Goal: Navigation & Orientation: Find specific page/section

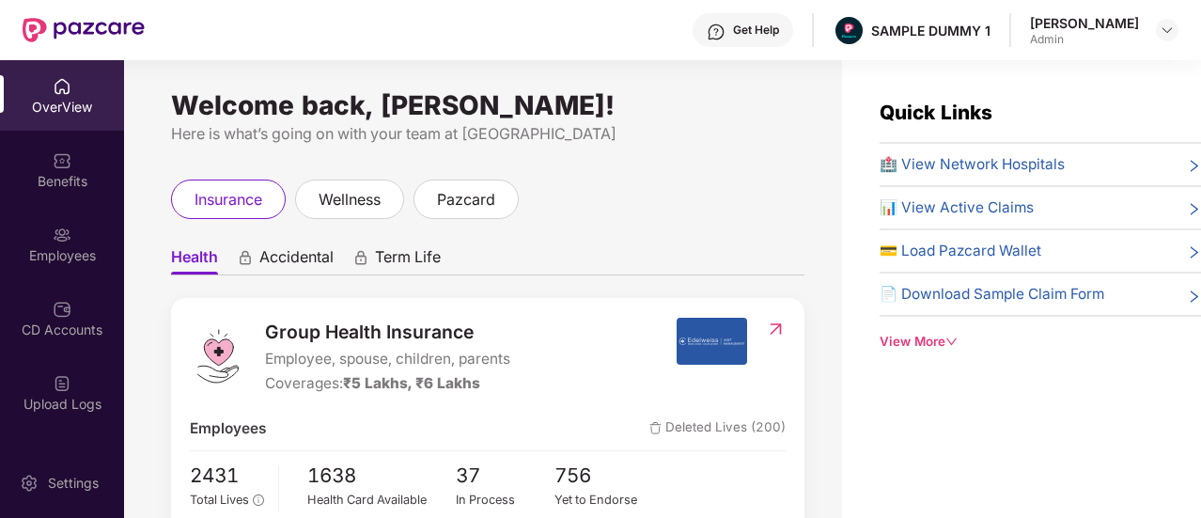
click at [51, 104] on div "OverView" at bounding box center [62, 107] width 124 height 19
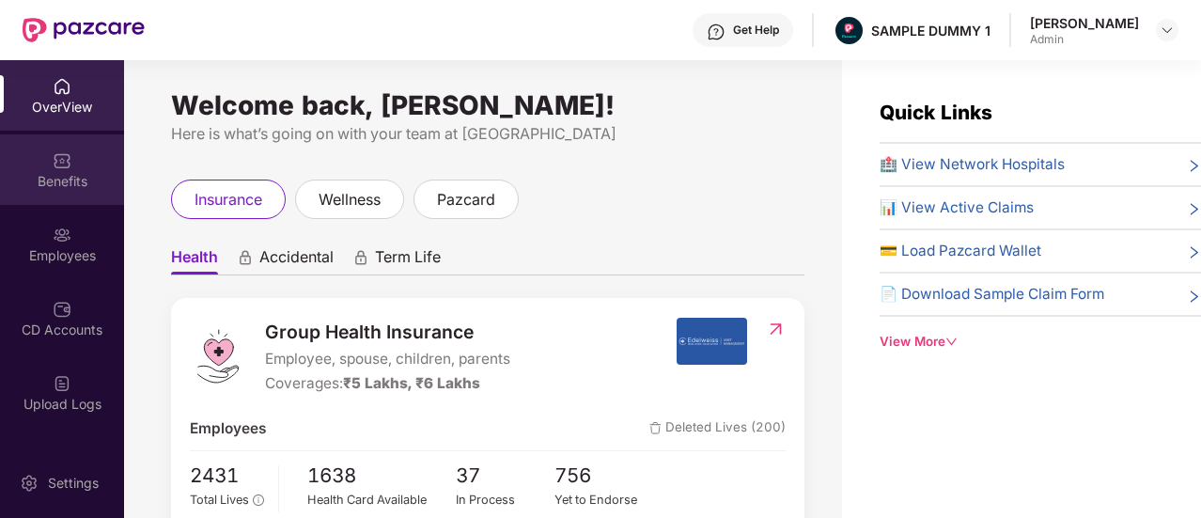
click at [47, 193] on div "Benefits" at bounding box center [62, 169] width 124 height 70
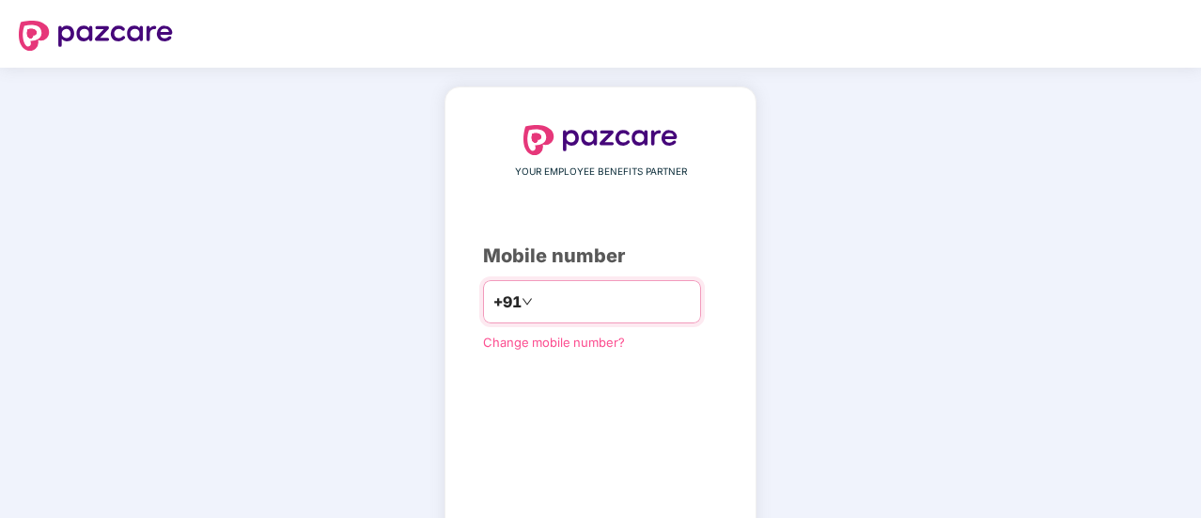
click at [574, 292] on input "number" at bounding box center [614, 302] width 154 height 30
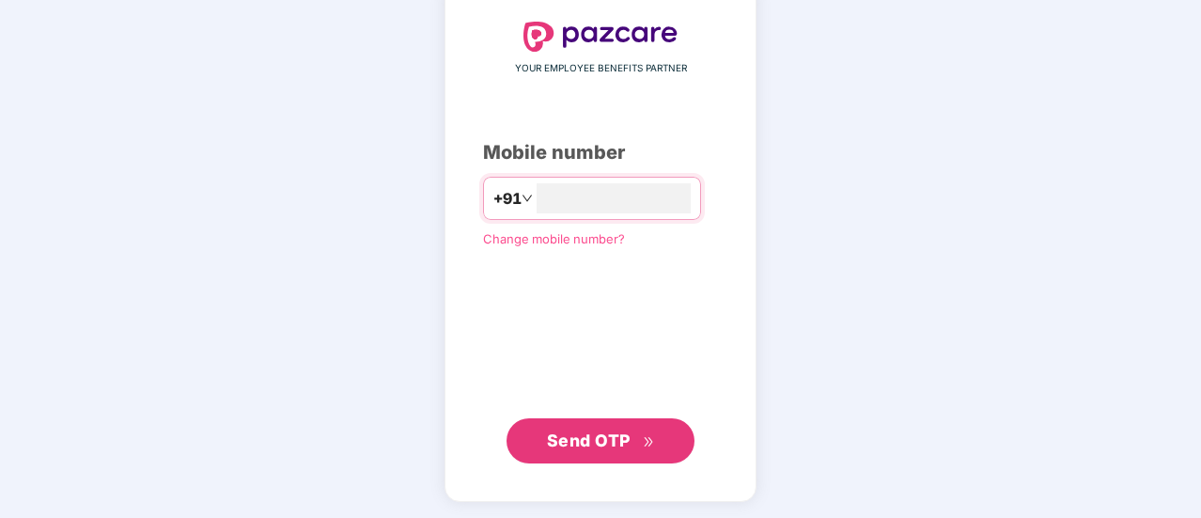
type input "**********"
click at [645, 422] on button "Send OTP" at bounding box center [601, 441] width 188 height 45
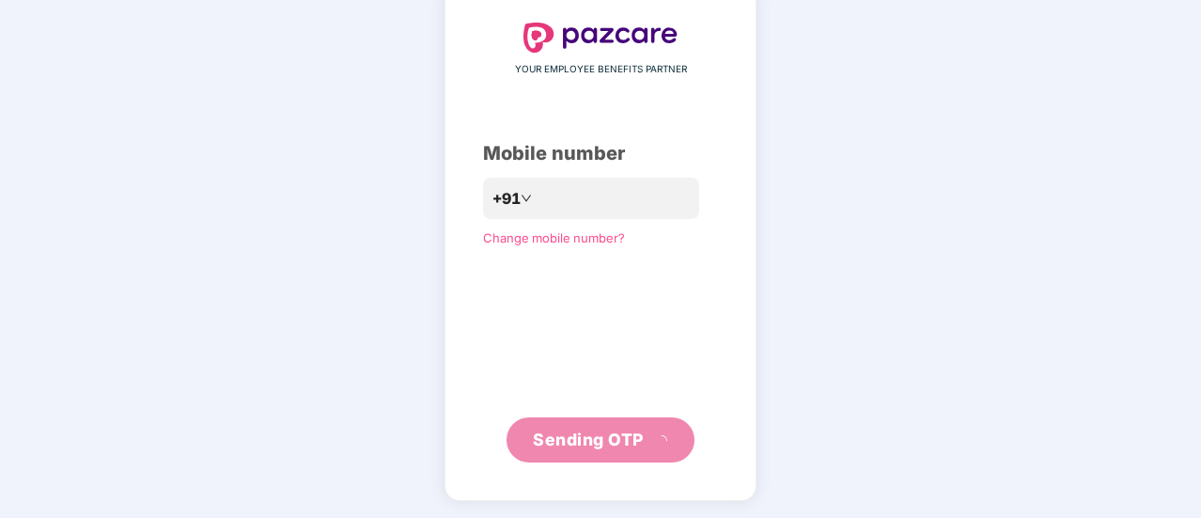
scroll to position [94, 0]
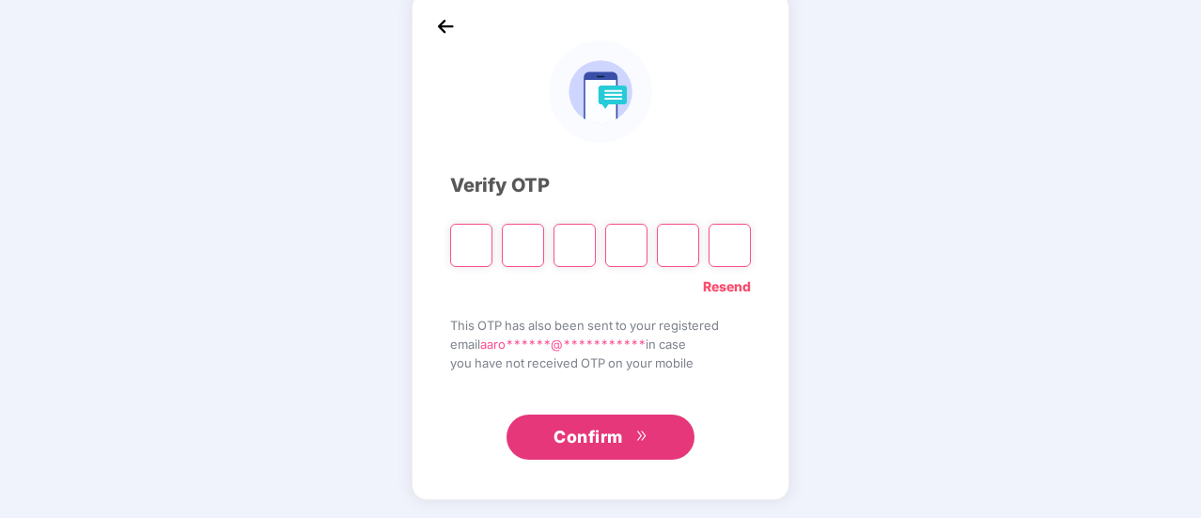
type input "*"
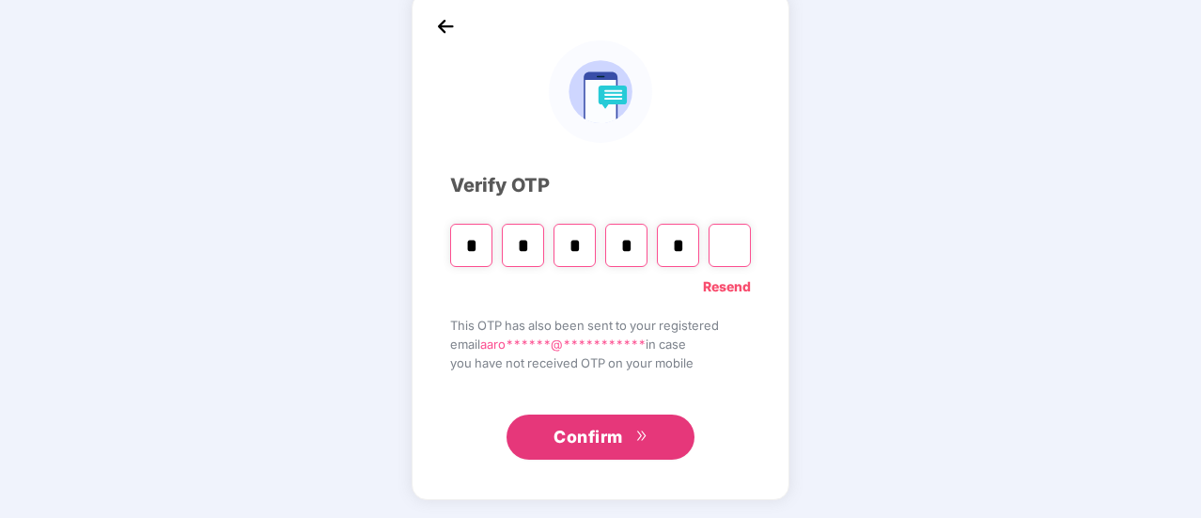
type input "*"
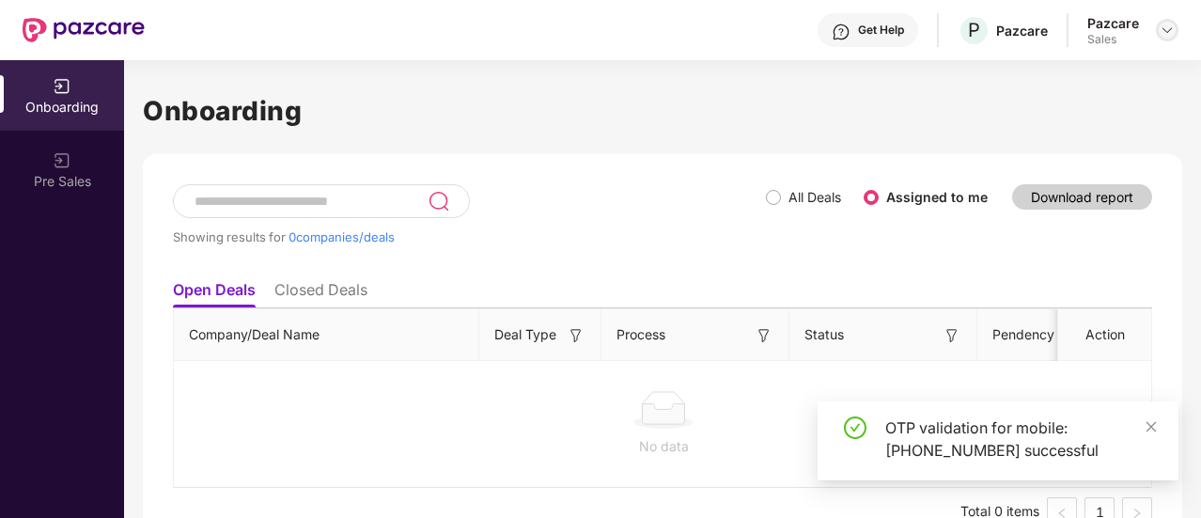
click at [1156, 31] on div at bounding box center [1167, 30] width 23 height 23
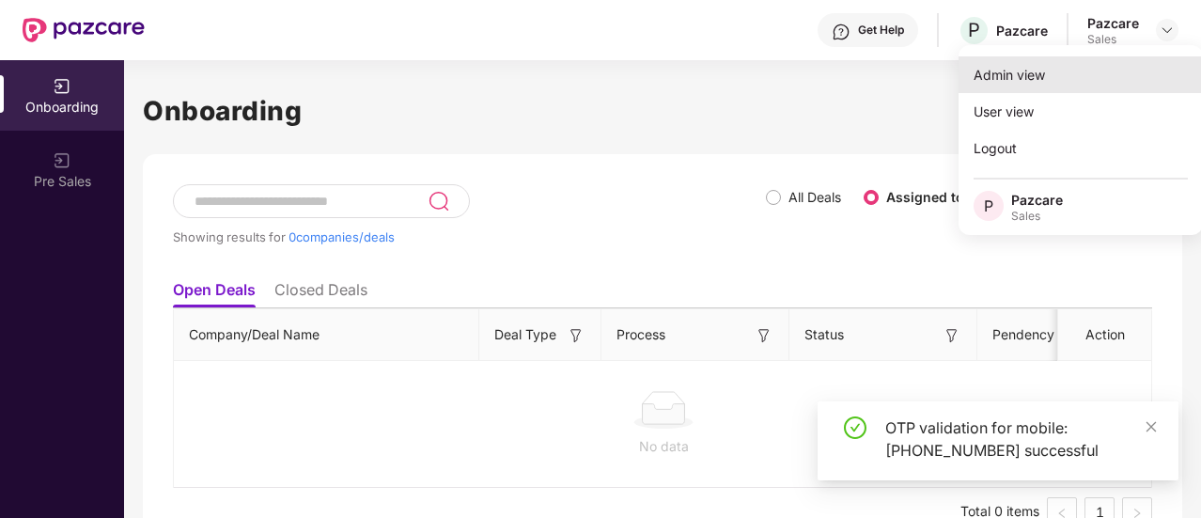
click at [1016, 82] on div "Admin view" at bounding box center [1081, 74] width 244 height 37
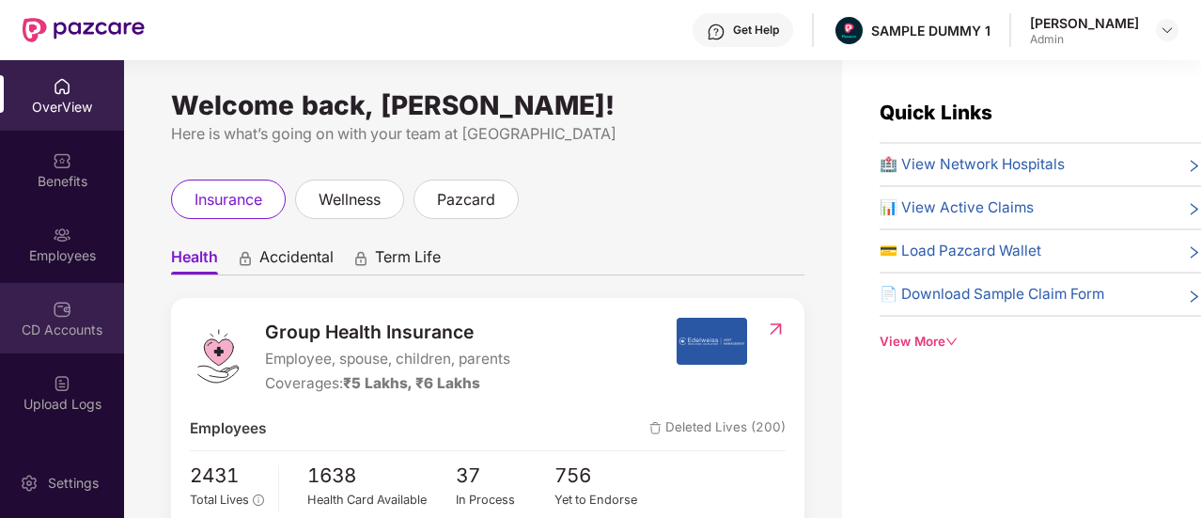
scroll to position [429, 0]
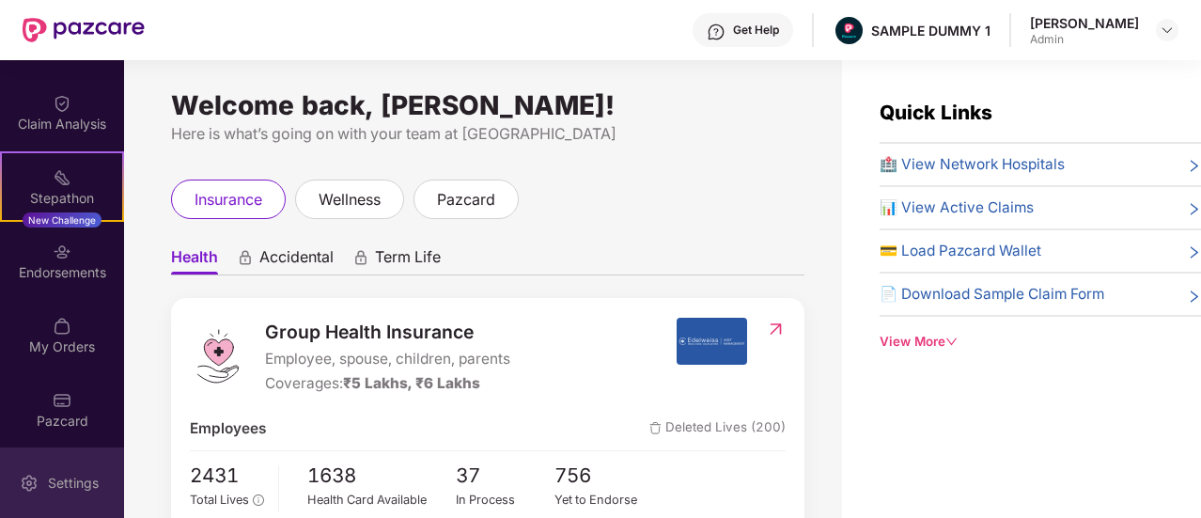
click at [85, 467] on div "Settings" at bounding box center [62, 482] width 124 height 70
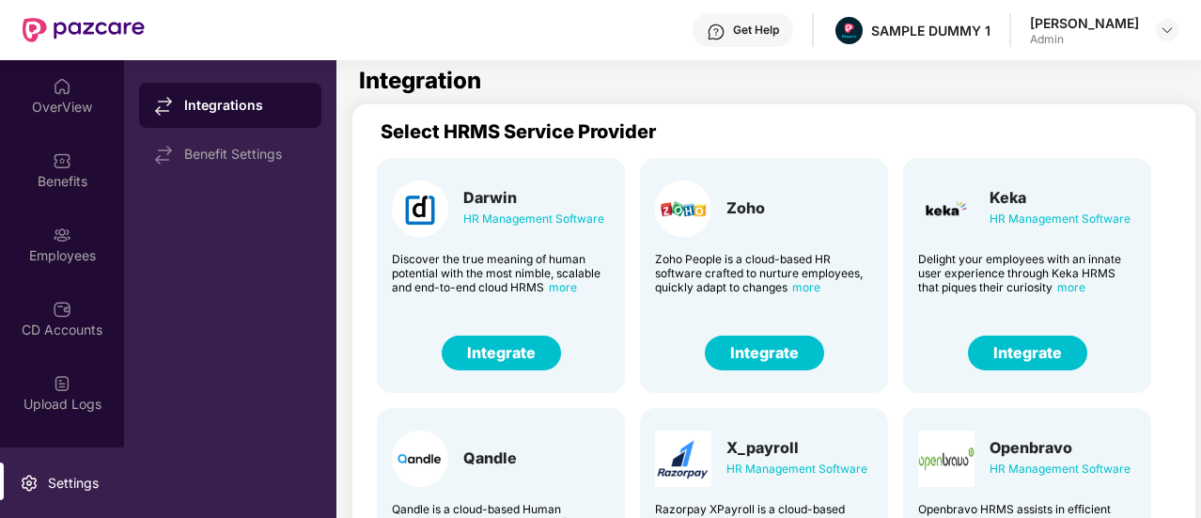
scroll to position [464, 0]
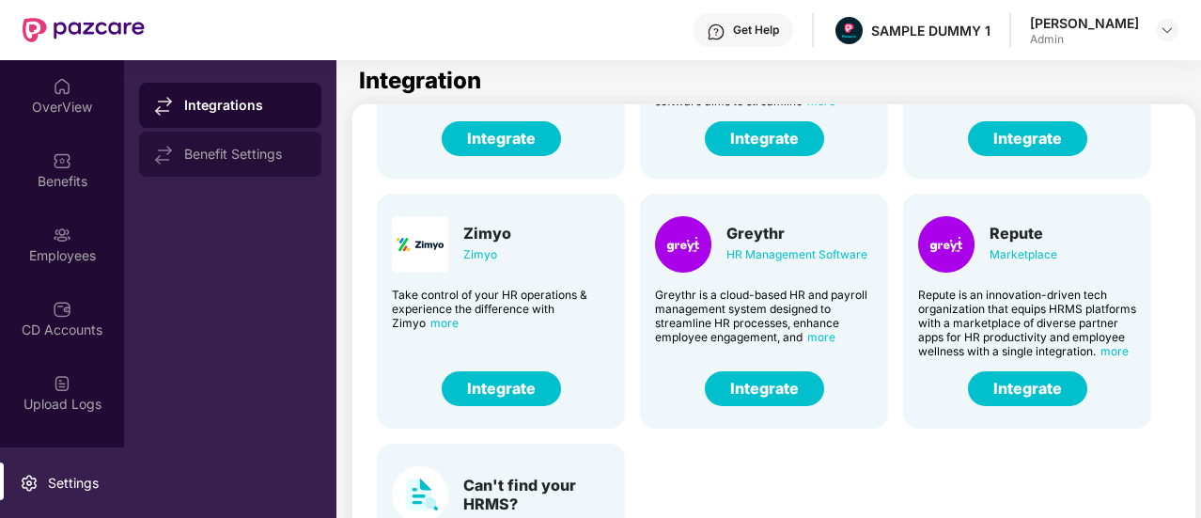
click at [271, 157] on div "Benefit Settings" at bounding box center [245, 154] width 122 height 15
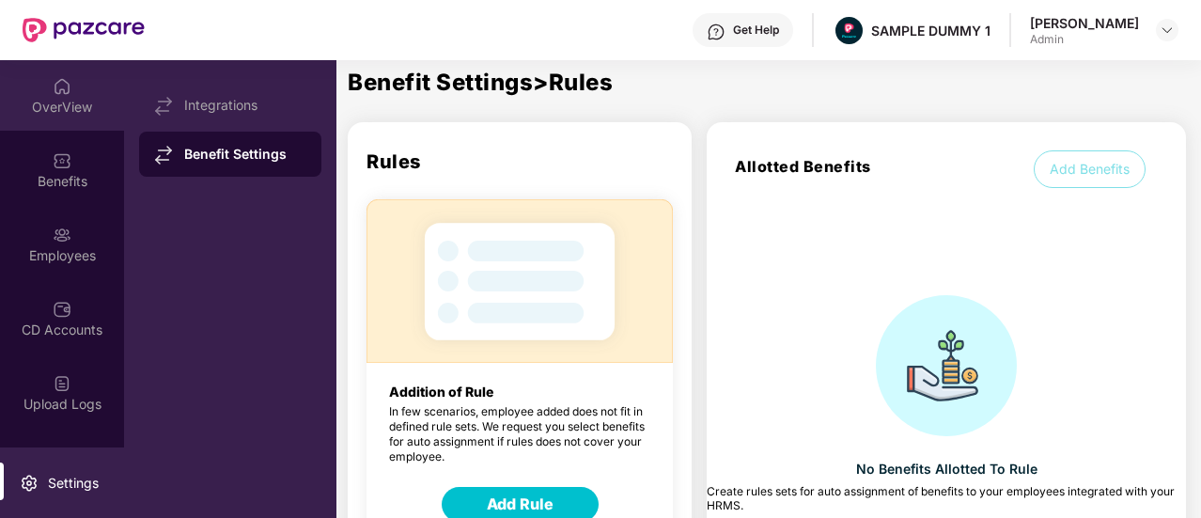
click at [47, 106] on div "OverView" at bounding box center [62, 107] width 124 height 19
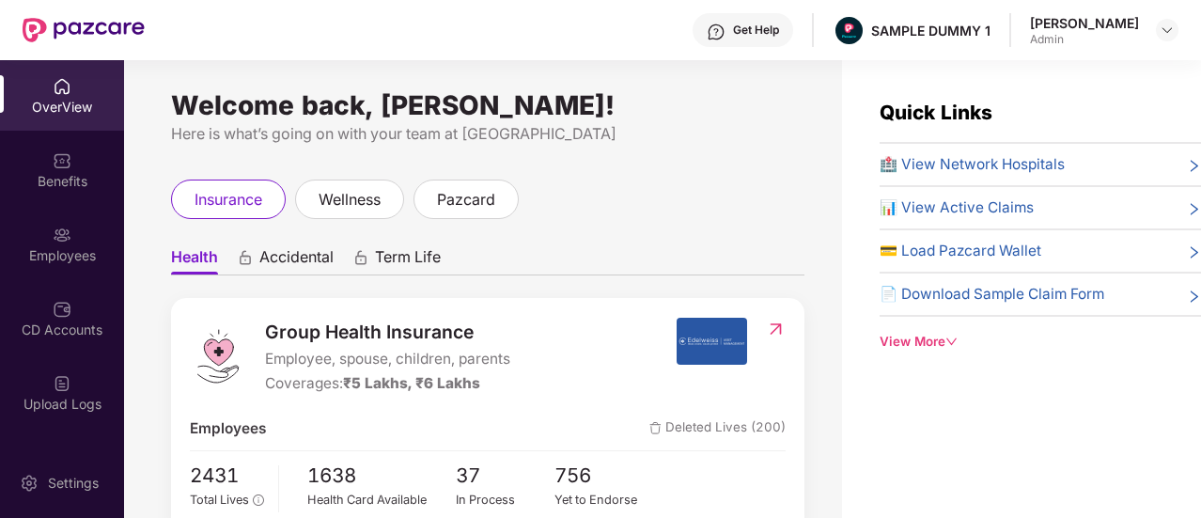
click at [938, 334] on div "View More" at bounding box center [1040, 342] width 321 height 20
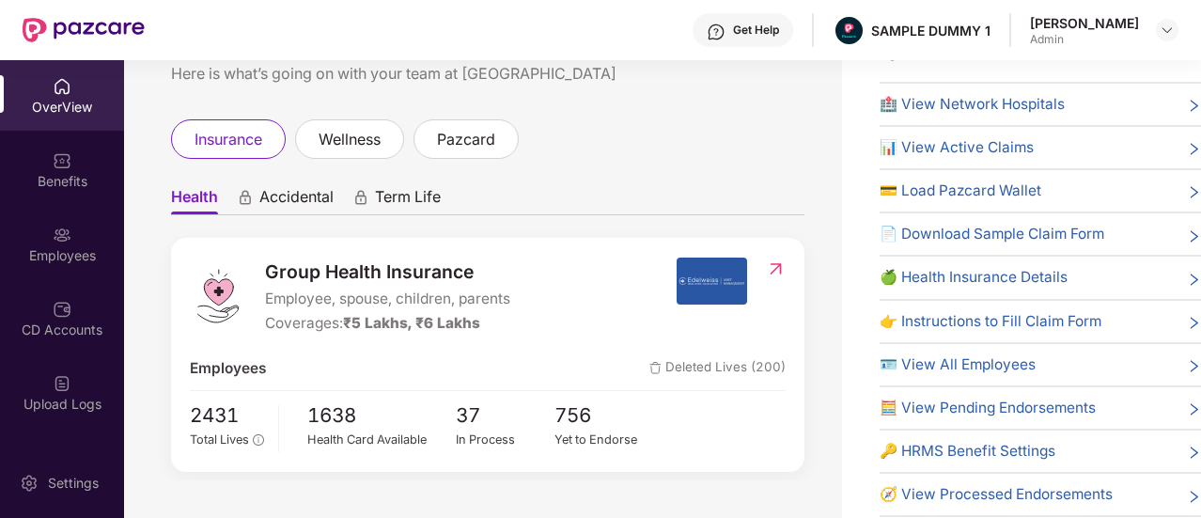
click at [1175, 43] on div "[PERSON_NAME] Admin" at bounding box center [1104, 30] width 148 height 33
click at [1165, 31] on img at bounding box center [1167, 30] width 15 height 15
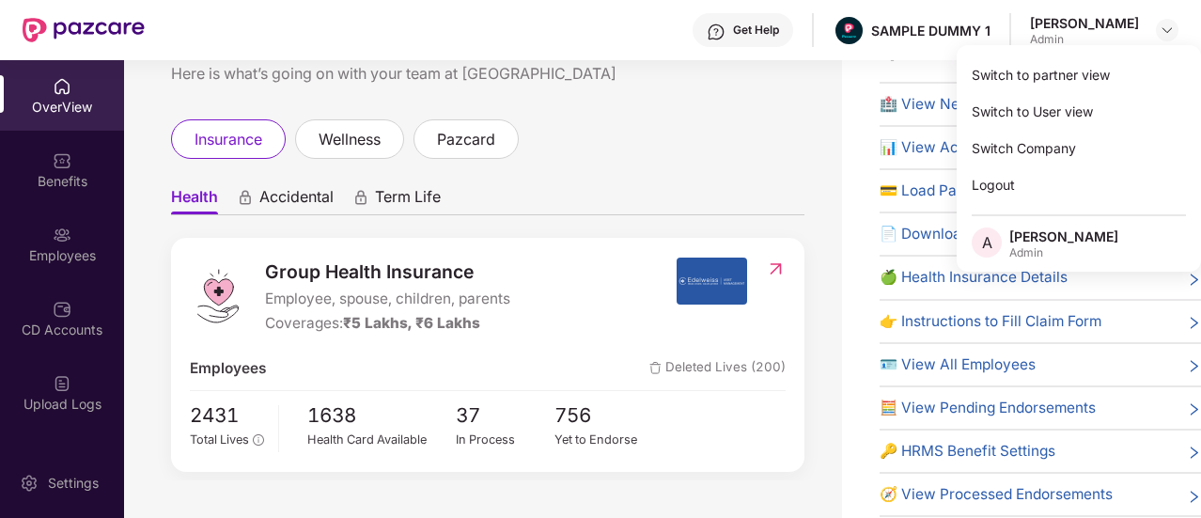
click at [792, 119] on div "insurance wellness pazcard" at bounding box center [487, 138] width 633 height 39
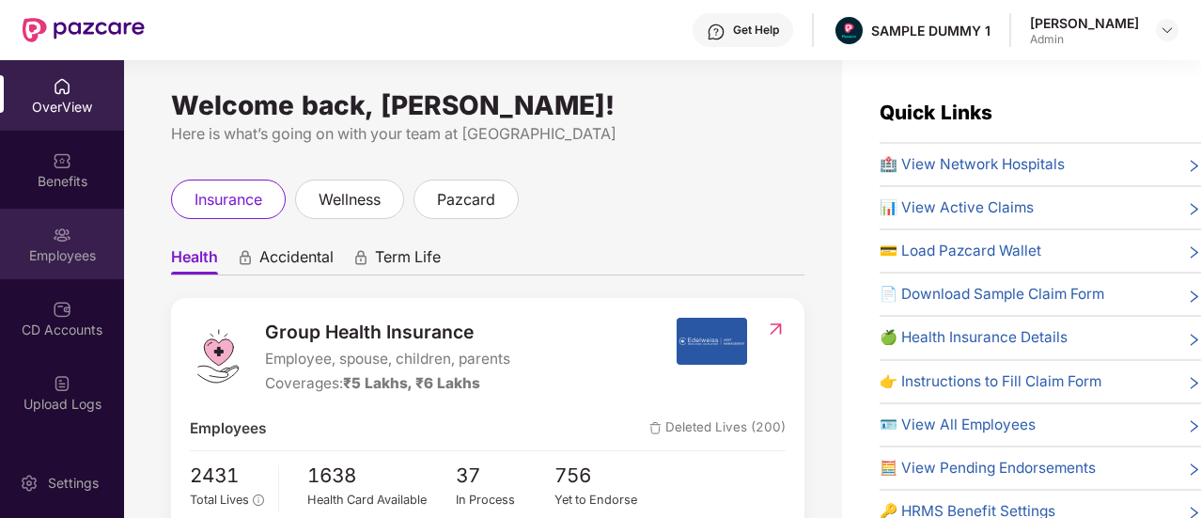
click at [53, 248] on div "Employees" at bounding box center [62, 255] width 124 height 19
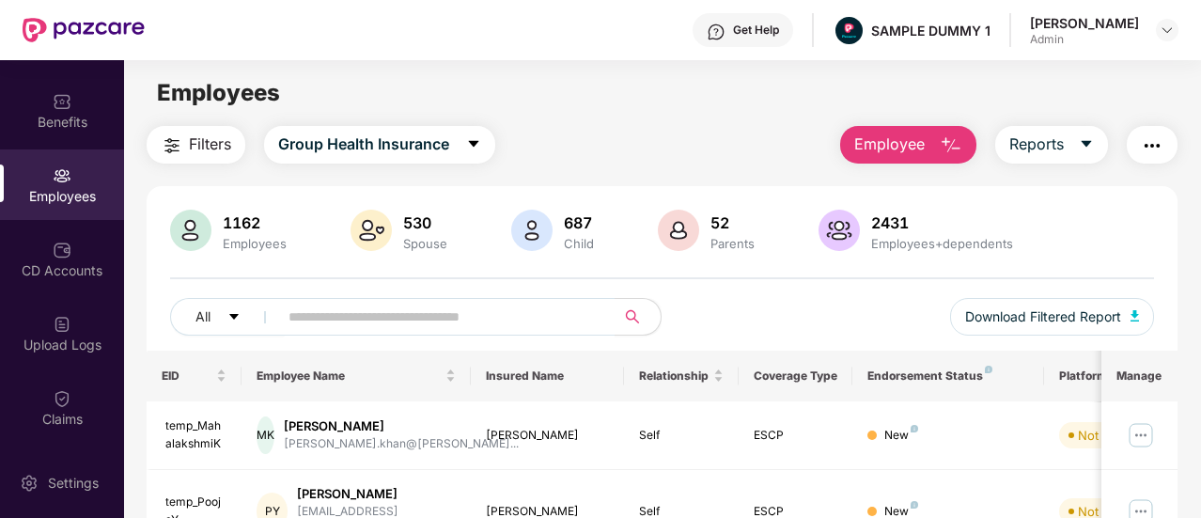
scroll to position [83, 0]
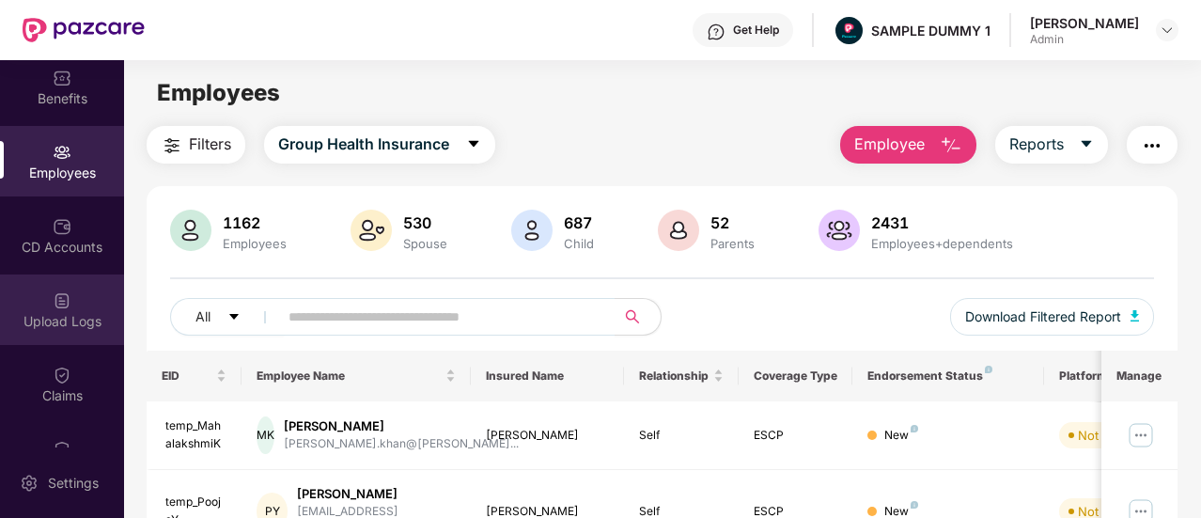
click at [74, 324] on div "Upload Logs" at bounding box center [62, 321] width 124 height 19
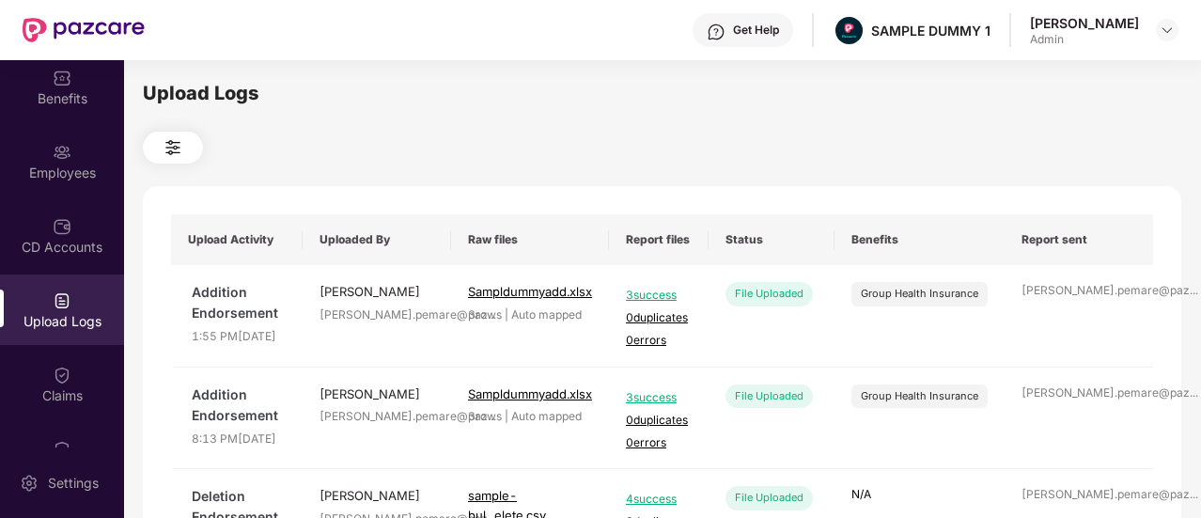
click at [326, 136] on div at bounding box center [662, 148] width 1038 height 32
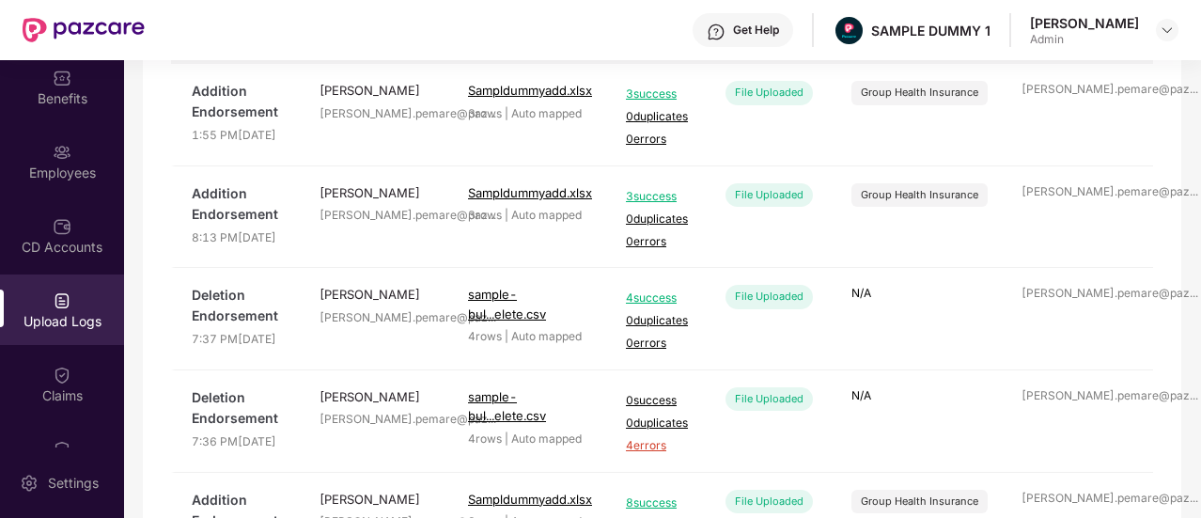
scroll to position [203, 0]
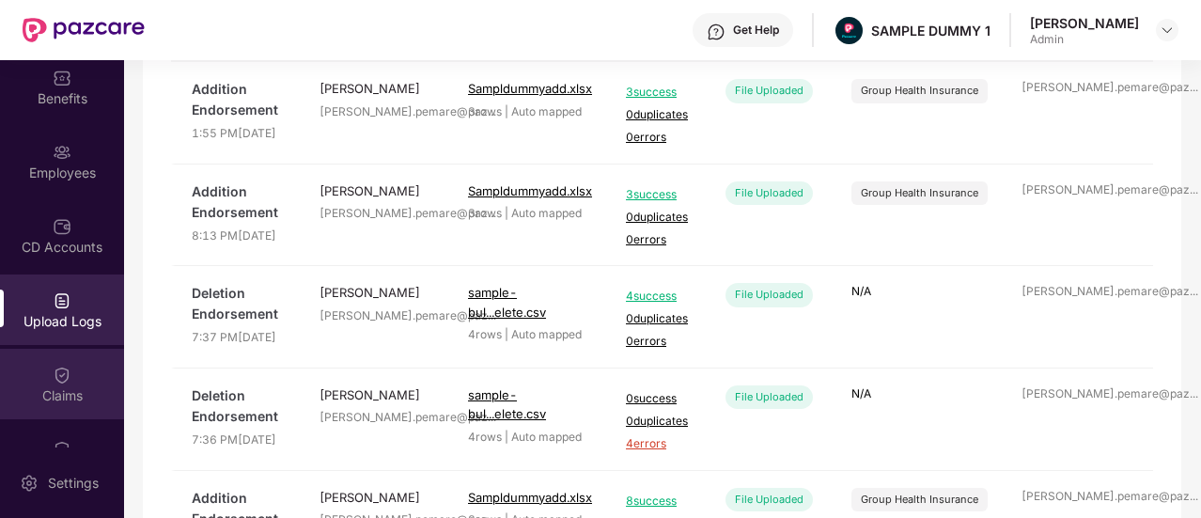
click at [66, 368] on img at bounding box center [62, 375] width 19 height 19
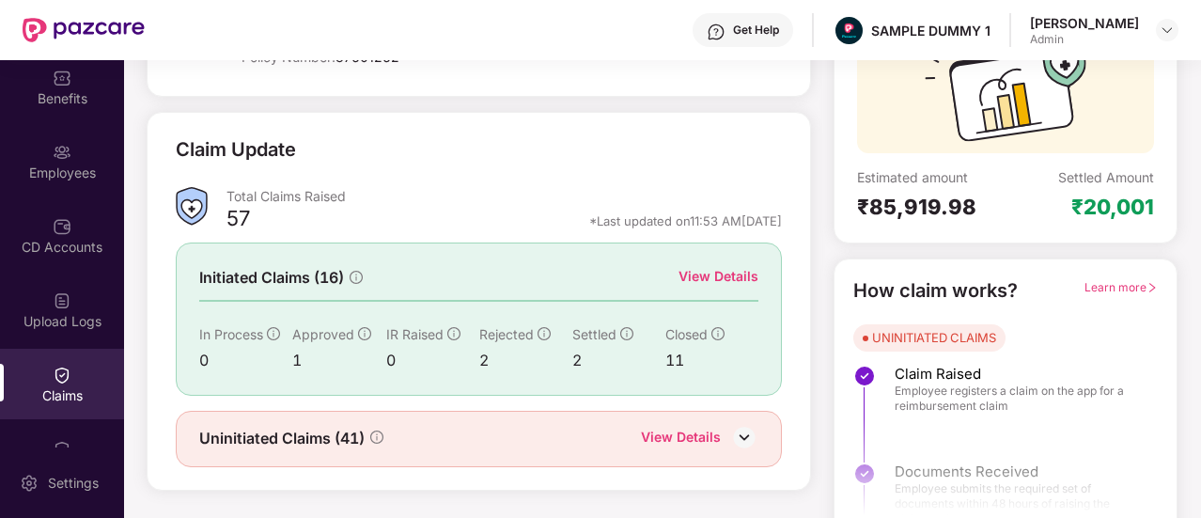
scroll to position [216, 0]
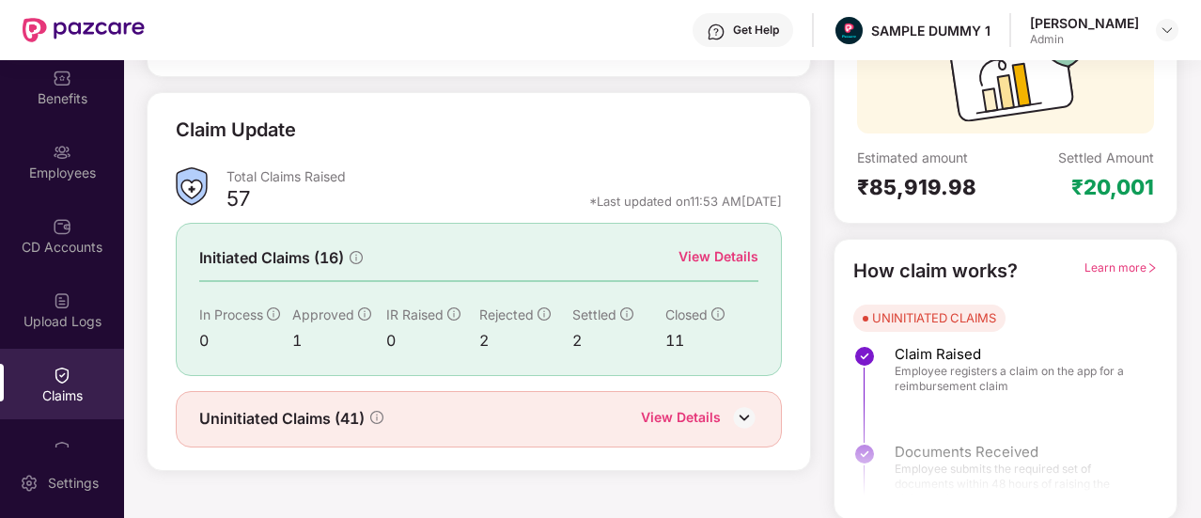
click at [725, 255] on div "View Details" at bounding box center [719, 256] width 80 height 21
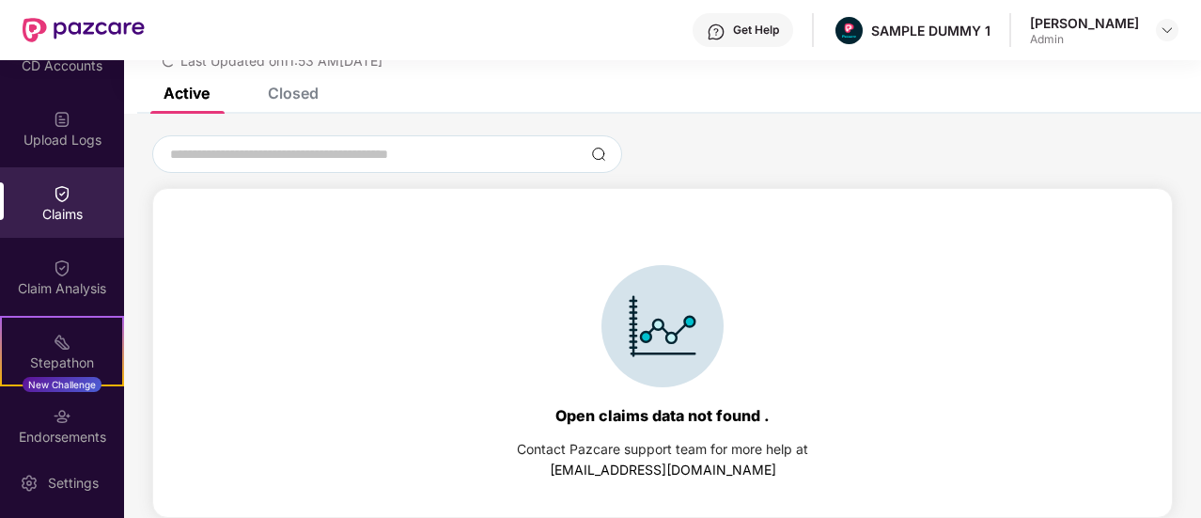
scroll to position [279, 0]
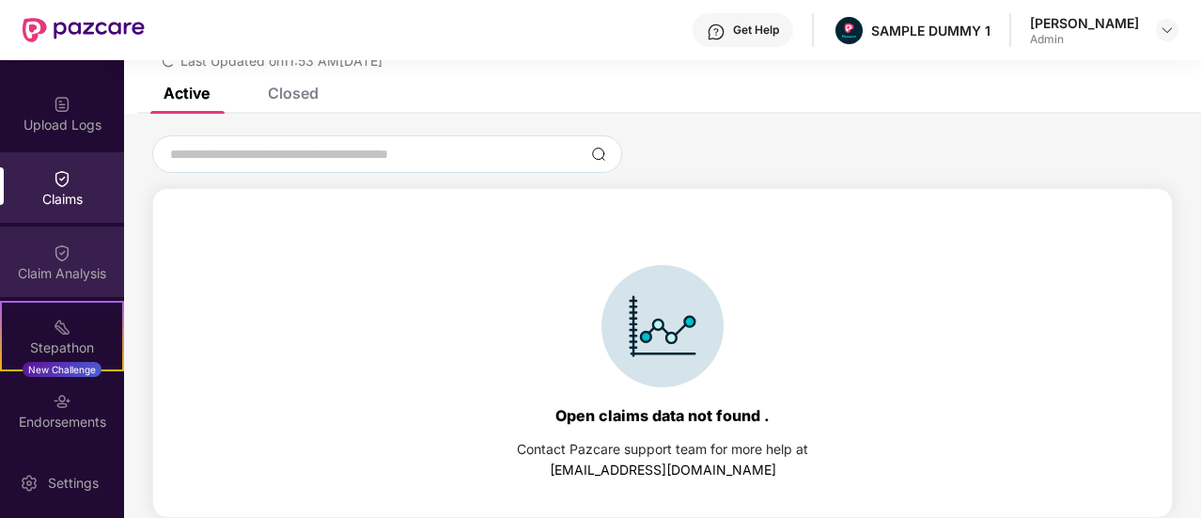
click at [68, 275] on div "Claim Analysis" at bounding box center [62, 273] width 124 height 19
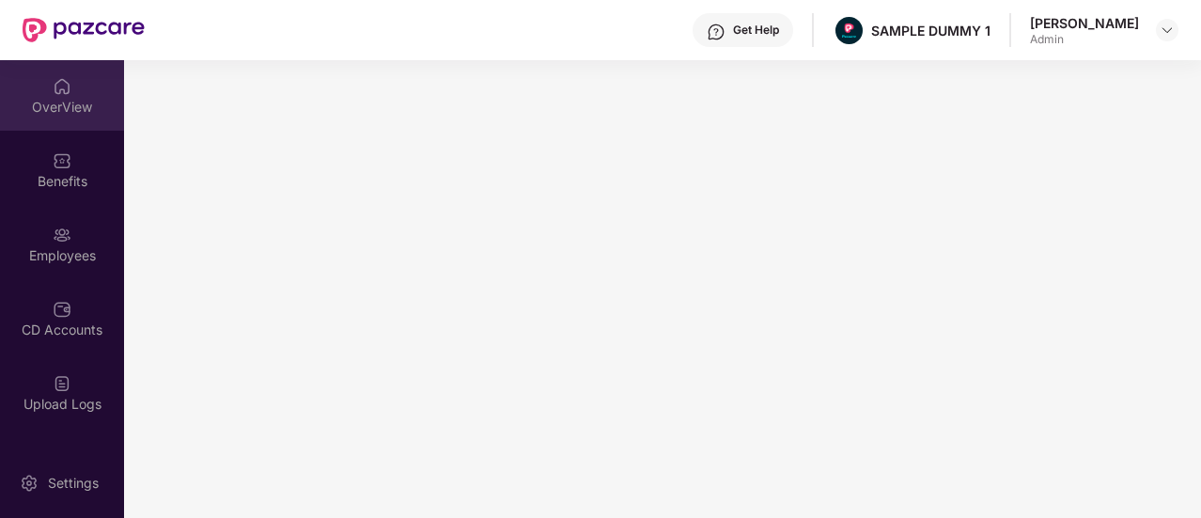
click at [71, 82] on div "OverView" at bounding box center [62, 95] width 124 height 70
